Goal: Book appointment/travel/reservation

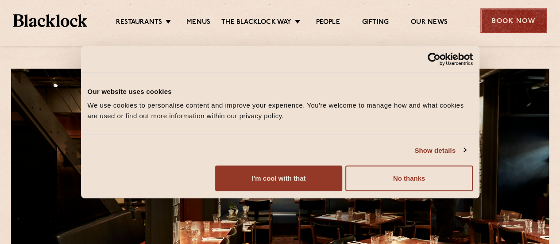
click at [531, 22] on div "Book Now" at bounding box center [513, 20] width 66 height 24
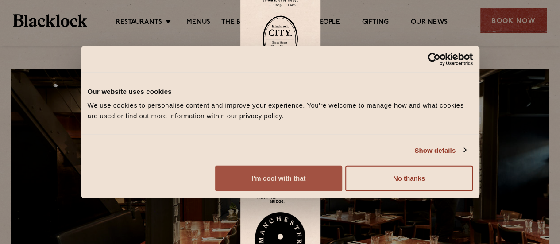
click at [342, 183] on button "I'm cool with that" at bounding box center [278, 178] width 127 height 26
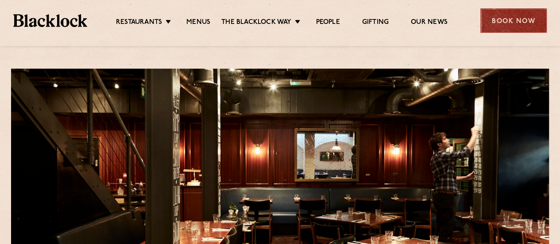
click at [515, 22] on div "Book Now" at bounding box center [513, 20] width 66 height 24
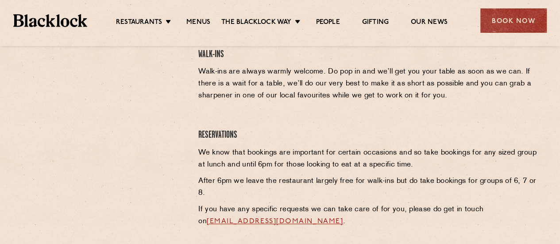
scroll to position [310, 0]
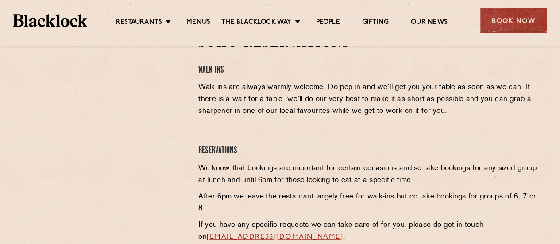
drag, startPoint x: 152, startPoint y: 93, endPoint x: 46, endPoint y: 97, distance: 106.3
click at [35, 89] on div at bounding box center [103, 101] width 163 height 133
